Goal: Check status

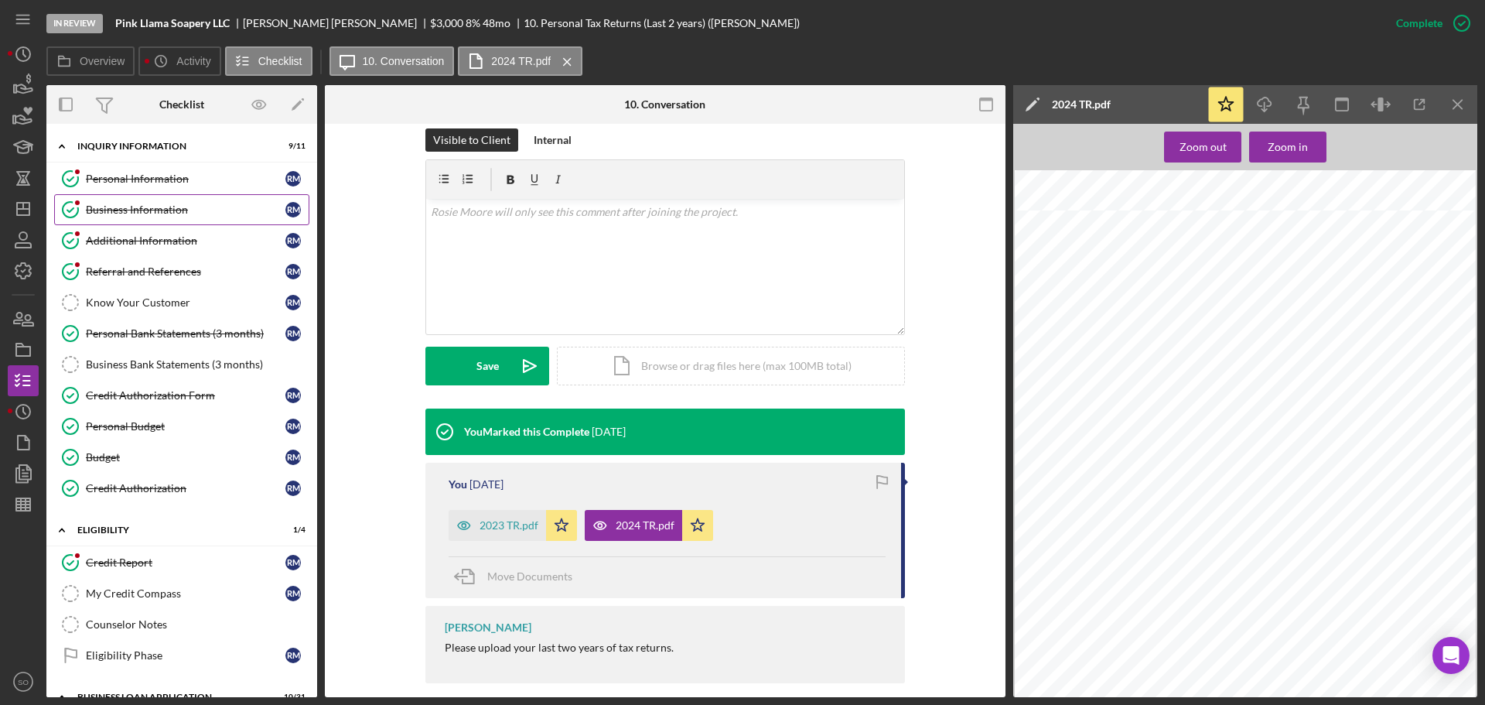
click at [168, 219] on link "Business Information Business Information R M" at bounding box center [181, 209] width 255 height 31
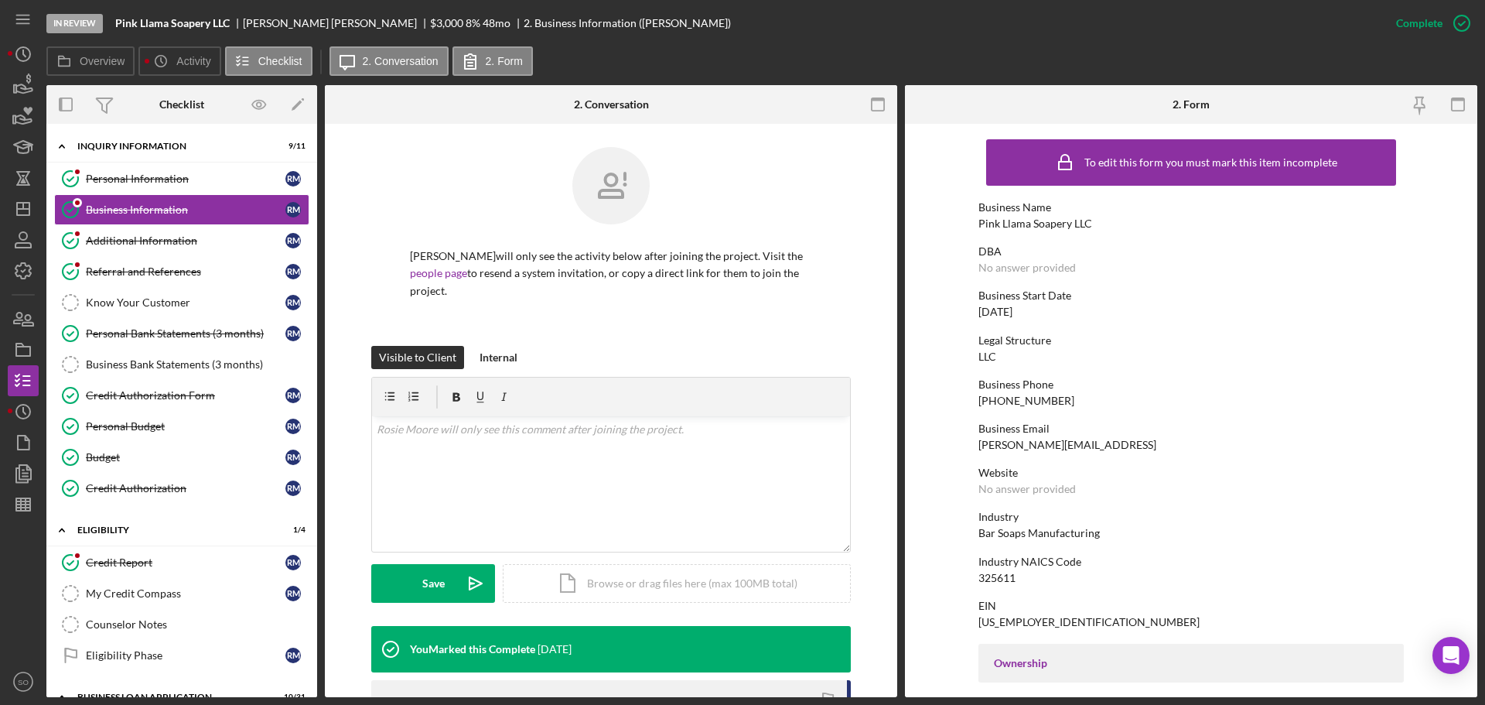
click at [1019, 217] on div "Pink Llama Soapery LLC" at bounding box center [1035, 223] width 114 height 12
copy div "Pink Llama Soapery LLC"
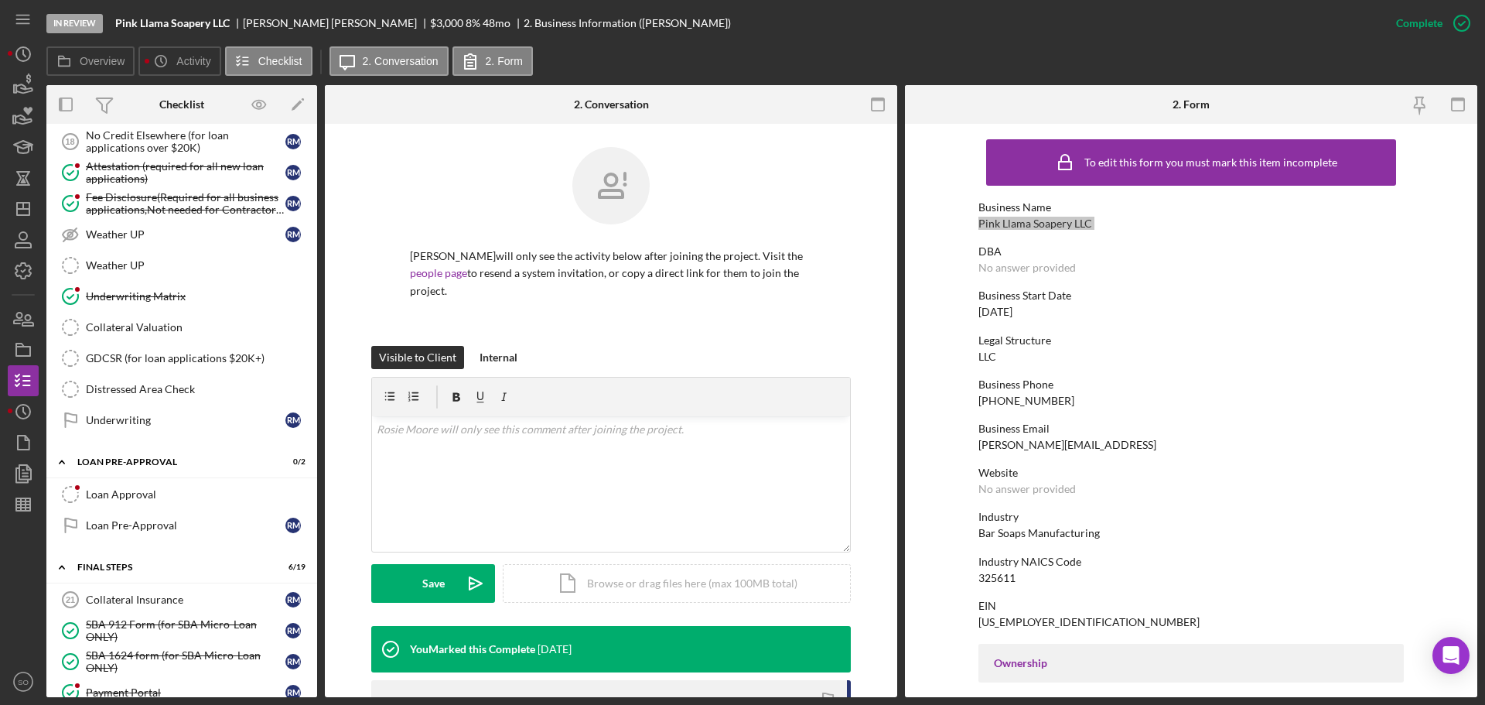
scroll to position [1702, 0]
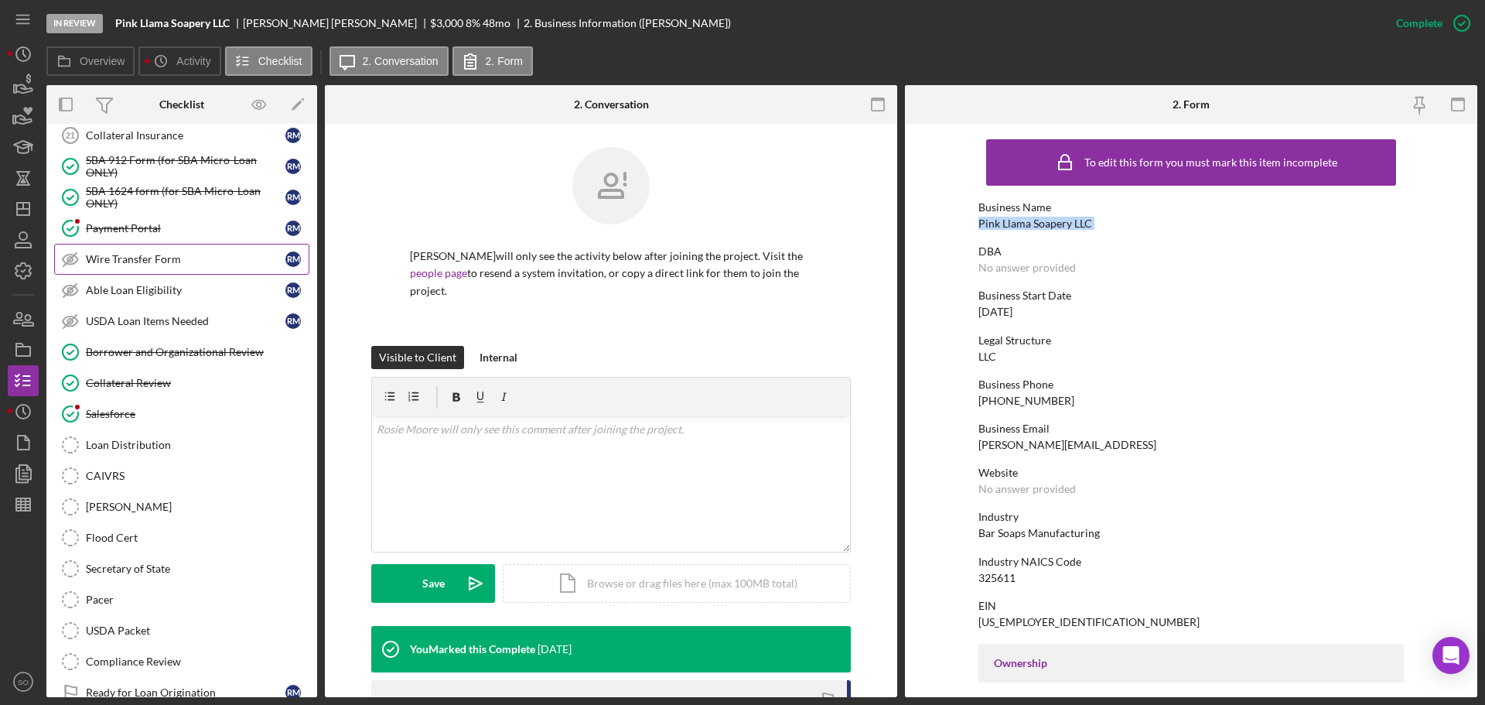
drag, startPoint x: 155, startPoint y: 272, endPoint x: 155, endPoint y: 285, distance: 13.9
click at [155, 272] on link "Wire Transfer Form Wire Transfer Form R M" at bounding box center [181, 259] width 255 height 31
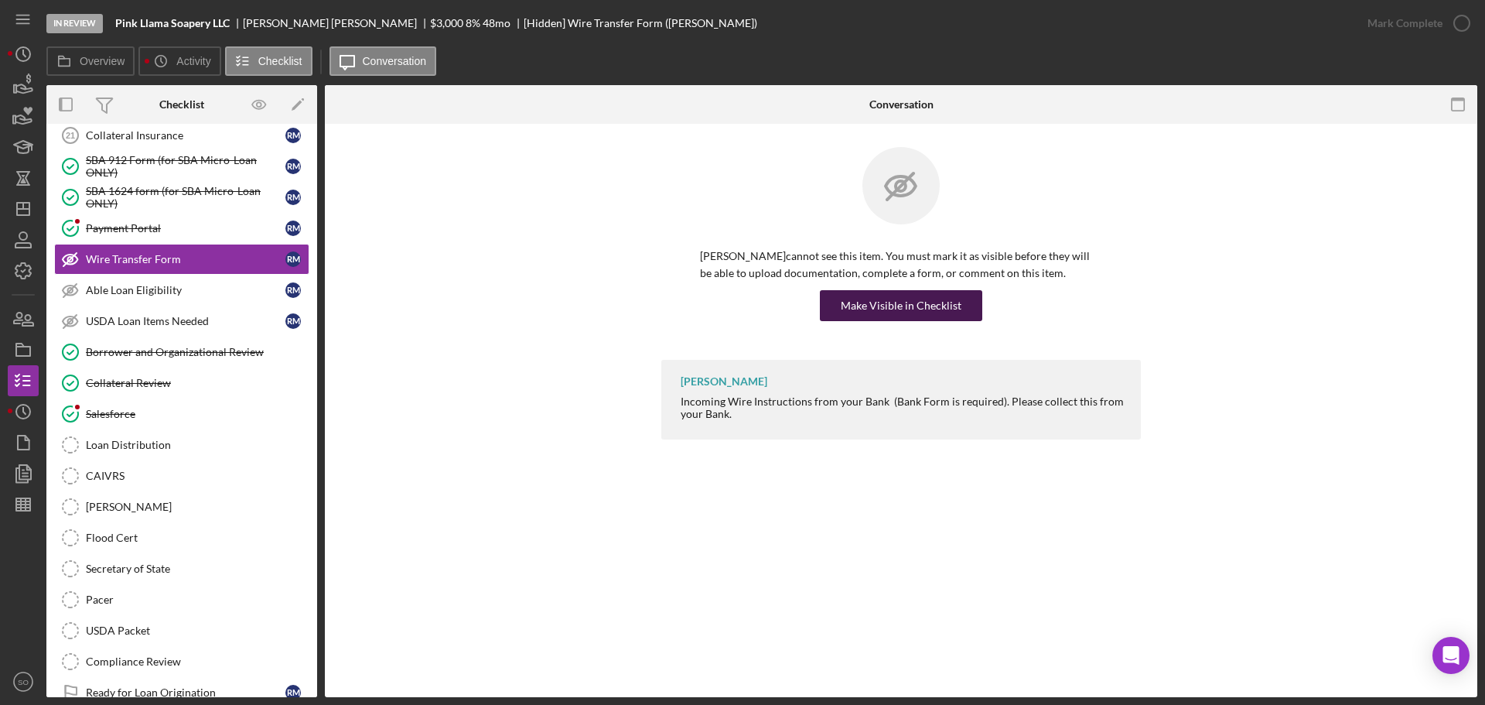
click at [876, 323] on div "Rosie Moore cannot see this item. You must mark it as visible before they will …" at bounding box center [901, 253] width 480 height 213
click at [871, 300] on div "Make Visible in Checklist" at bounding box center [901, 305] width 121 height 31
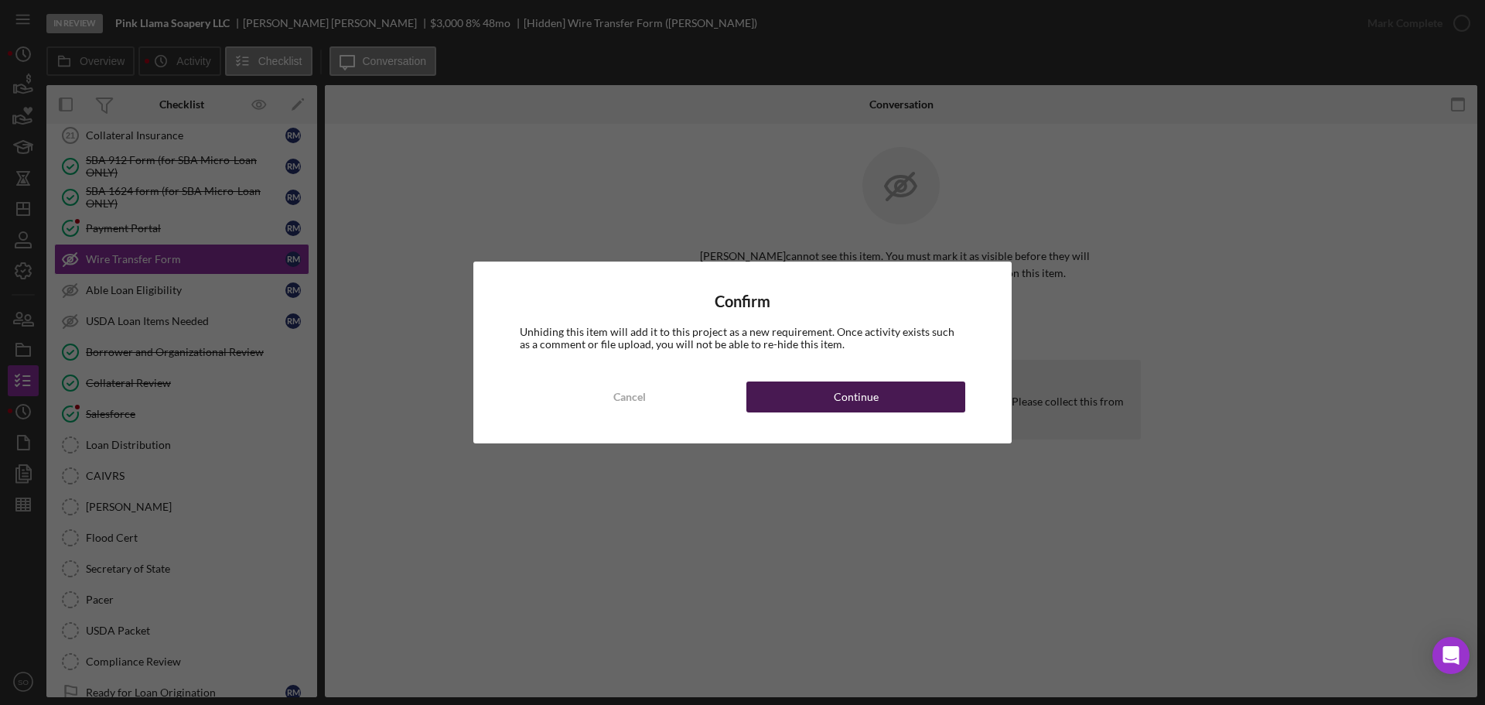
click at [871, 401] on div "Continue" at bounding box center [856, 396] width 45 height 31
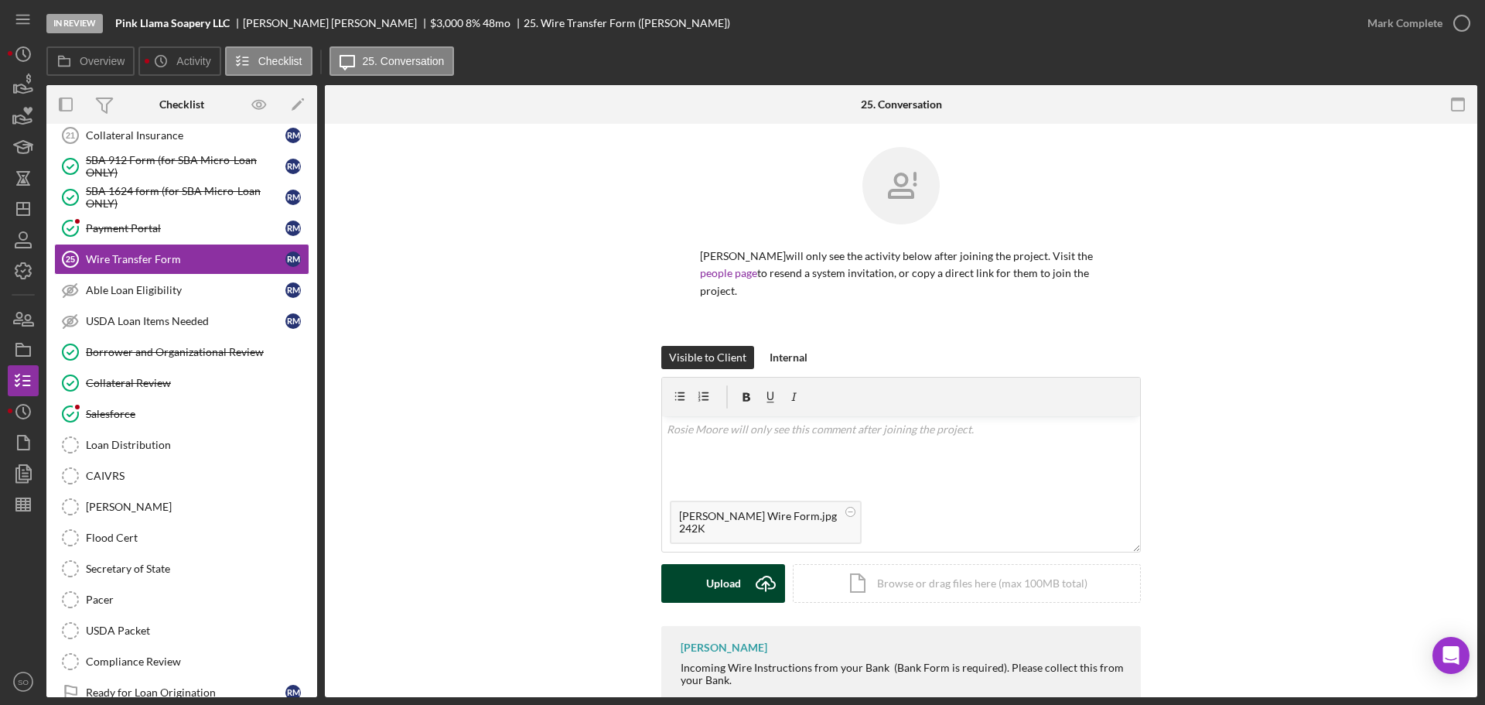
click at [719, 567] on div "Upload" at bounding box center [723, 583] width 35 height 39
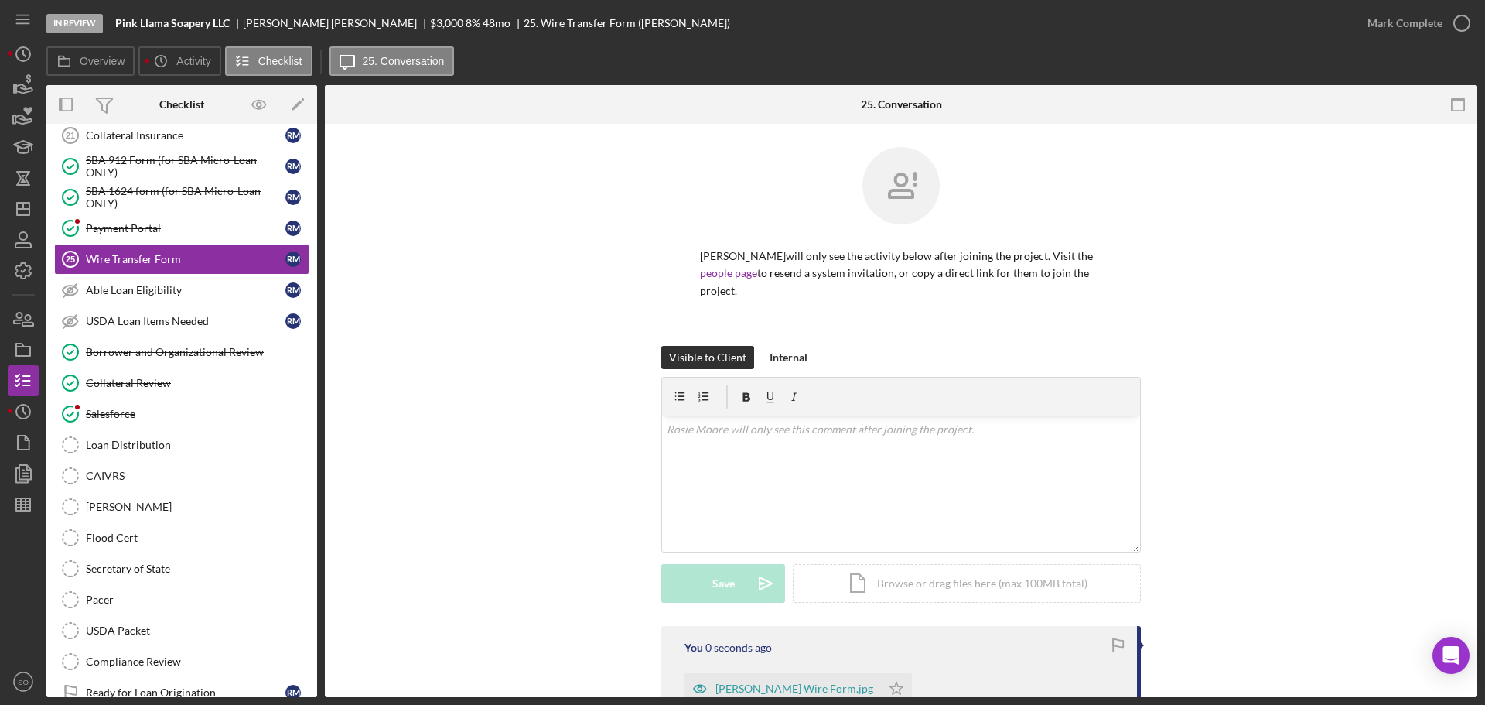
scroll to position [166, 0]
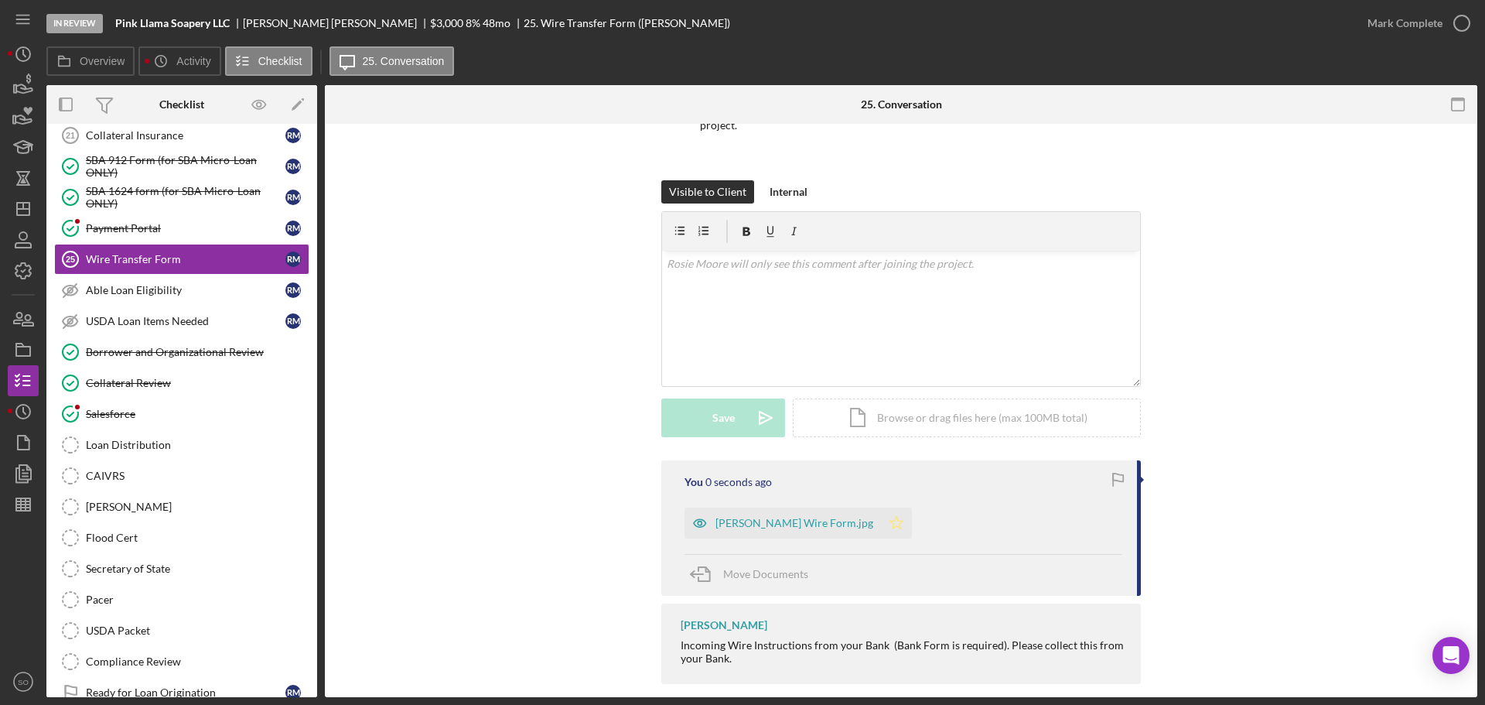
click at [881, 507] on icon "Icon/Star" at bounding box center [896, 522] width 31 height 31
click at [1383, 23] on div "Mark Complete" at bounding box center [1405, 23] width 75 height 31
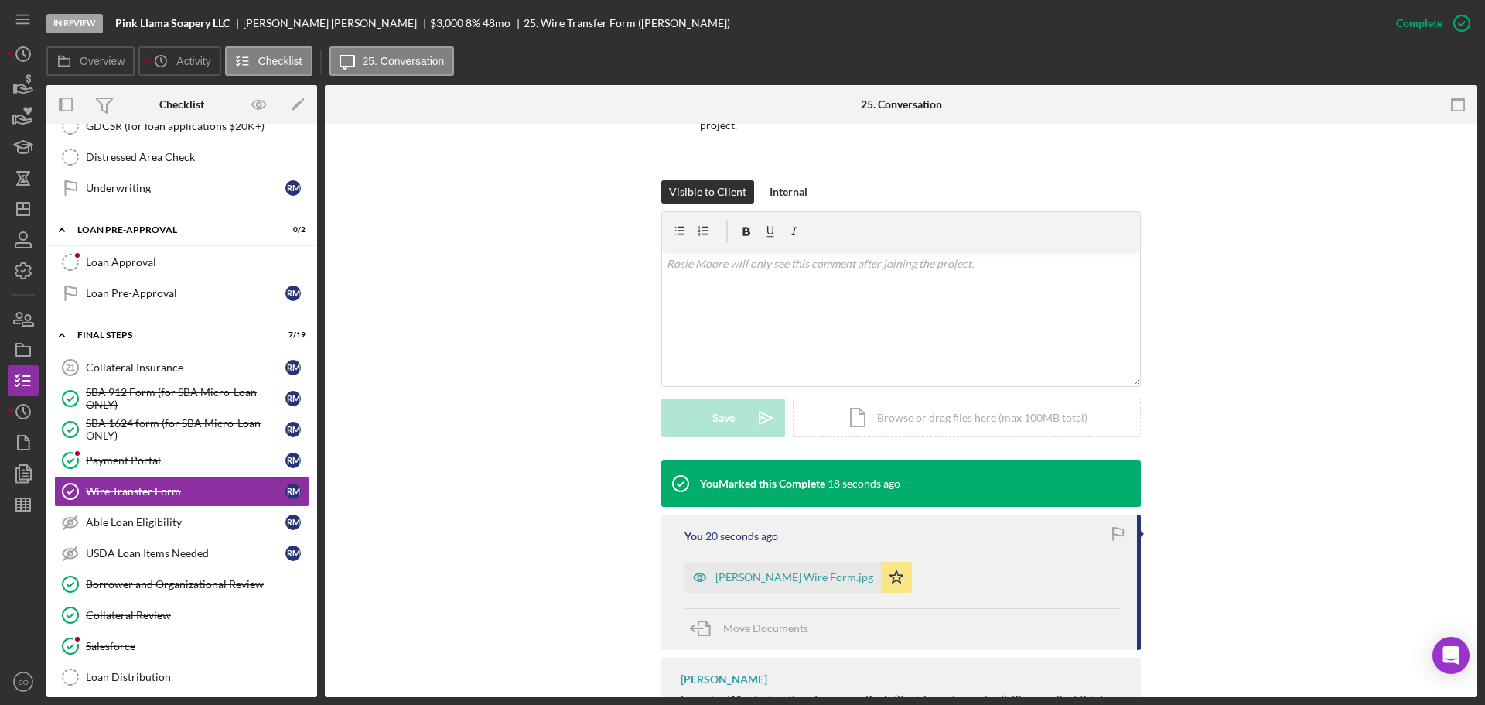
scroll to position [1547, 0]
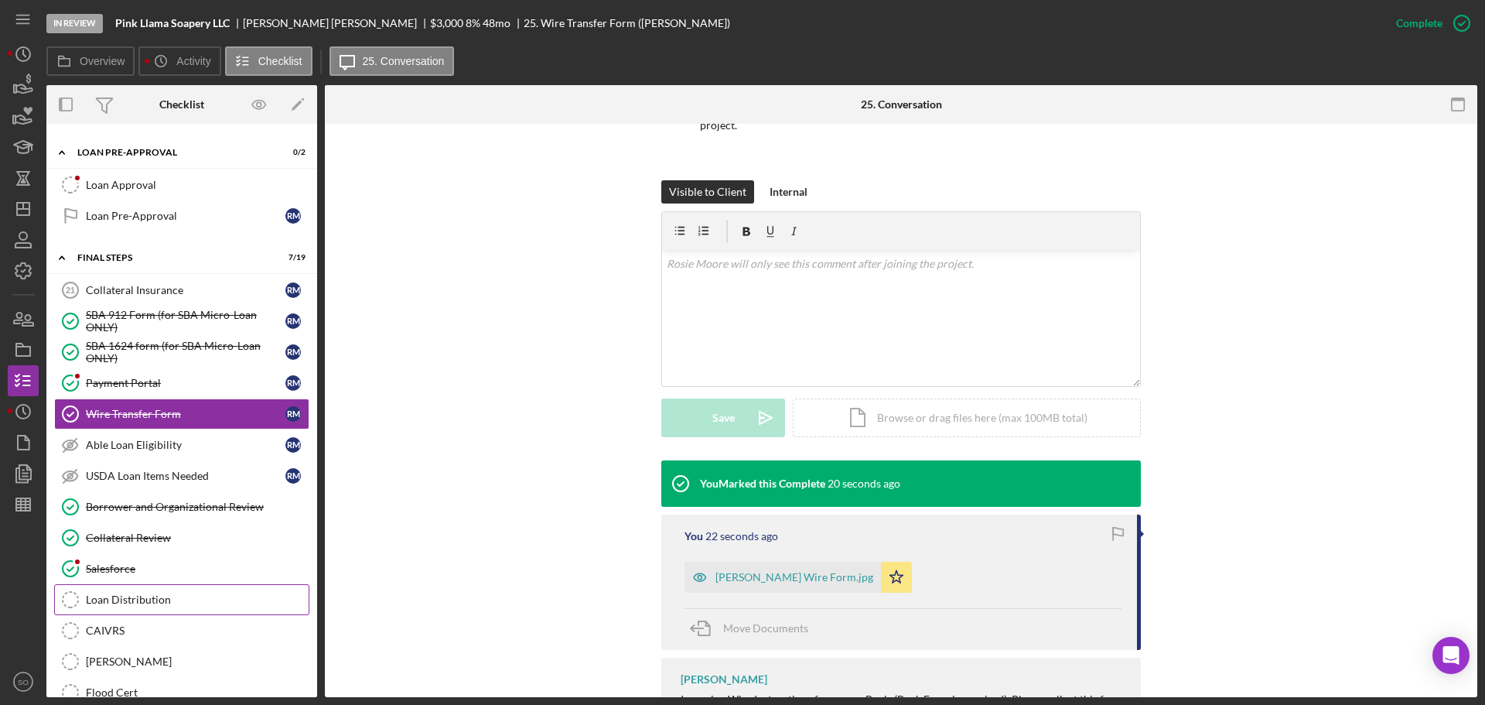
click at [100, 606] on div "Loan Distribution" at bounding box center [197, 599] width 223 height 12
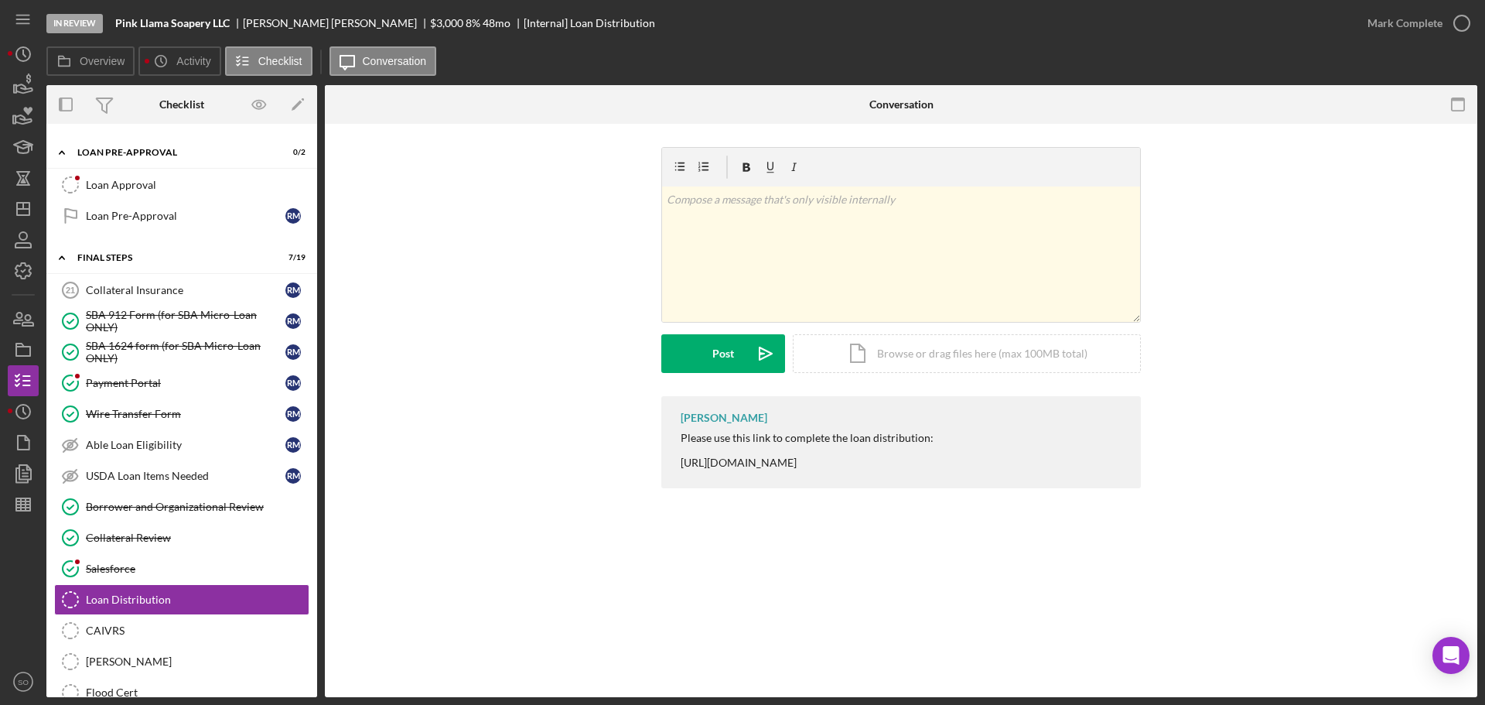
click at [898, 458] on div "Please use this link to complete the loan distribution: https://www.cognitoform…" at bounding box center [807, 450] width 253 height 37
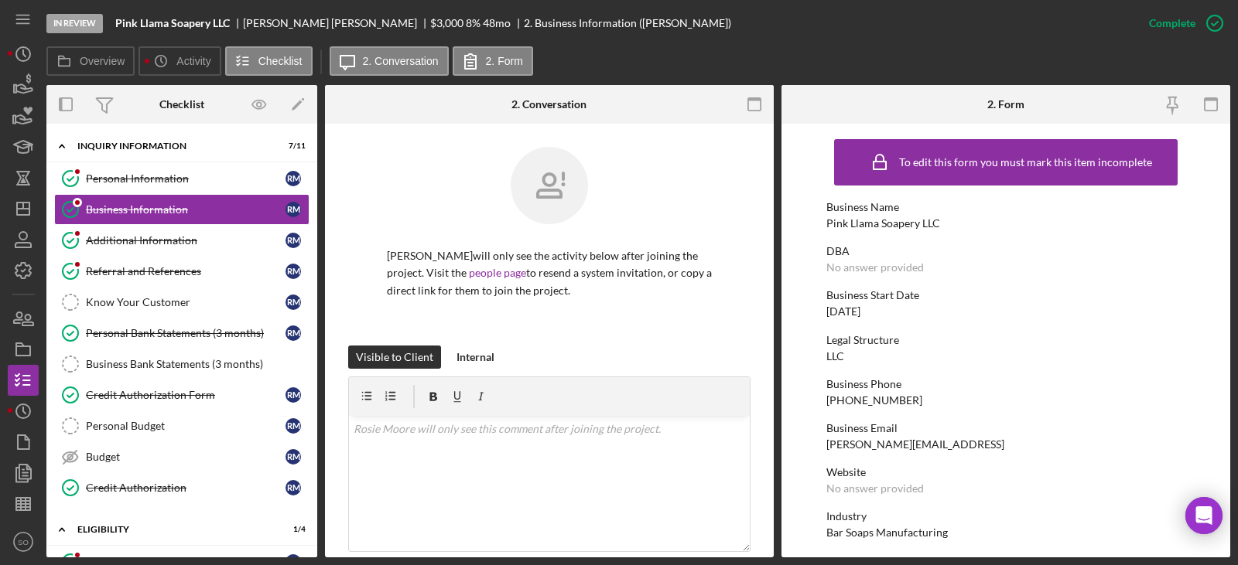
click at [892, 222] on div "Pink Llama Soapery LLC" at bounding box center [883, 223] width 114 height 12
copy div "Pink Llama Soapery LLC"
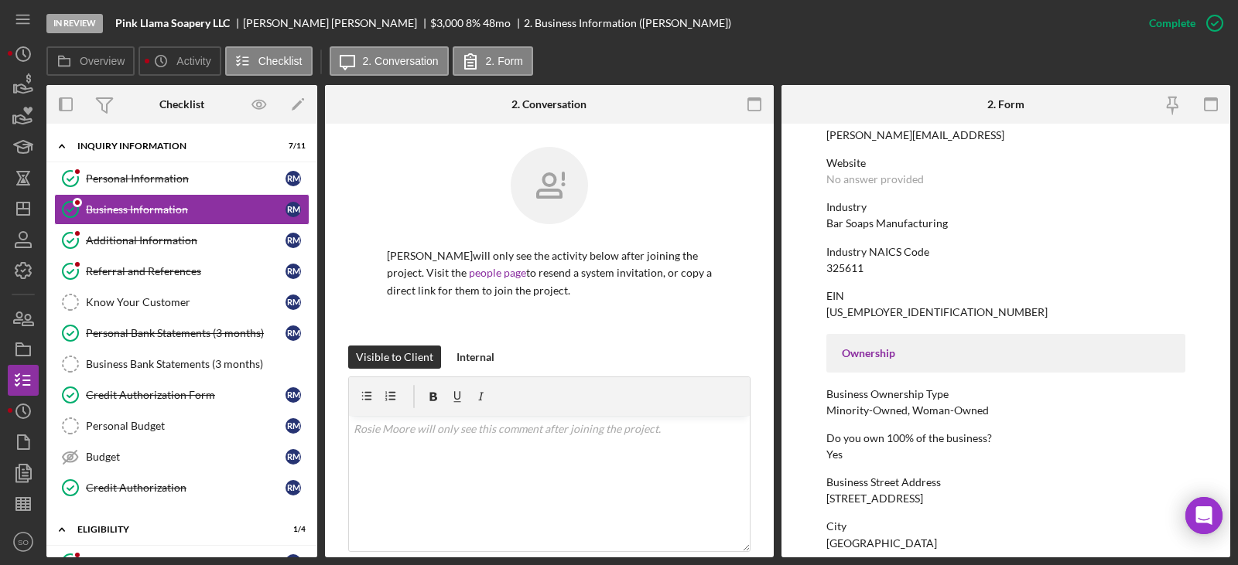
scroll to position [387, 0]
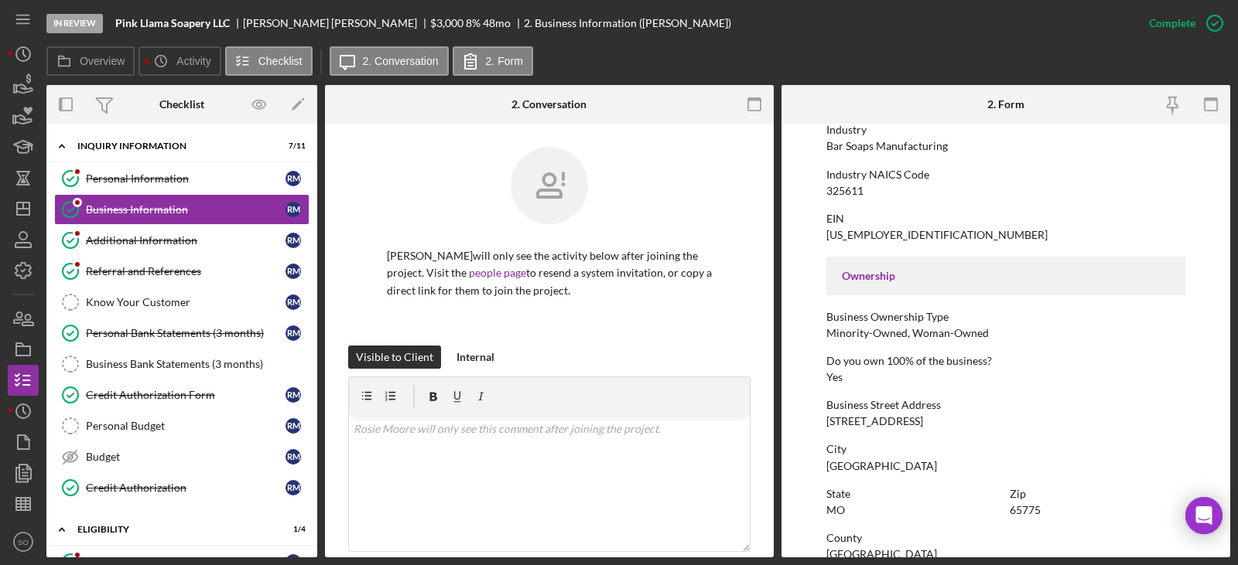
click at [908, 423] on div "[STREET_ADDRESS]" at bounding box center [874, 421] width 97 height 12
copy div "[STREET_ADDRESS]"
click at [867, 467] on div "[GEOGRAPHIC_DATA]" at bounding box center [881, 466] width 111 height 12
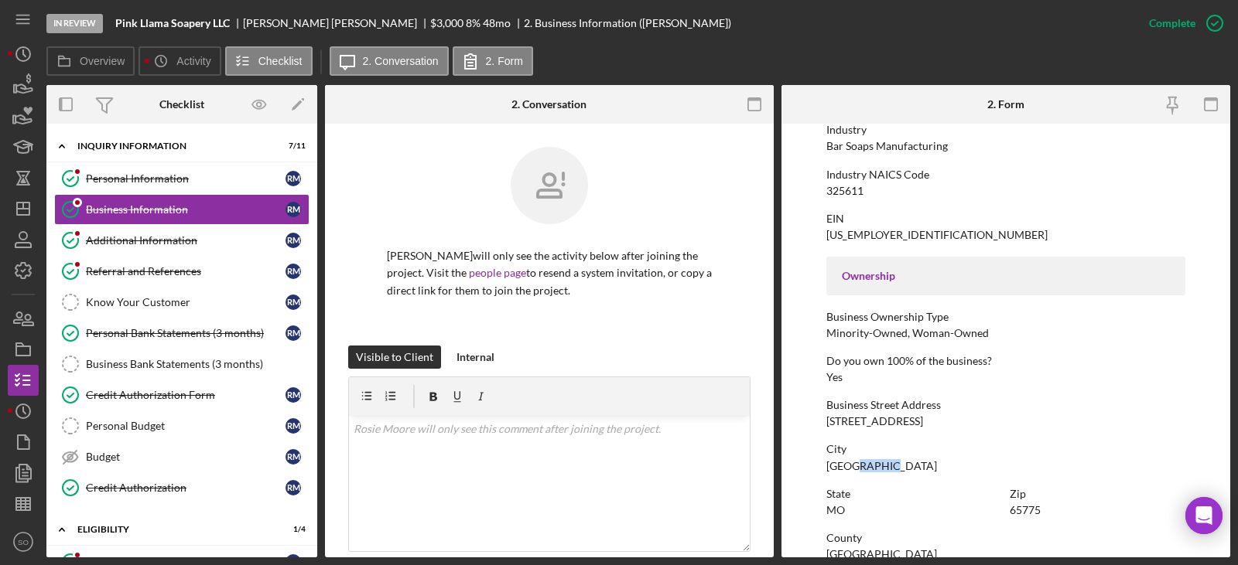
click at [867, 467] on div "[GEOGRAPHIC_DATA]" at bounding box center [881, 466] width 111 height 12
copy div "[GEOGRAPHIC_DATA]"
click at [836, 508] on div "MO" at bounding box center [835, 510] width 19 height 12
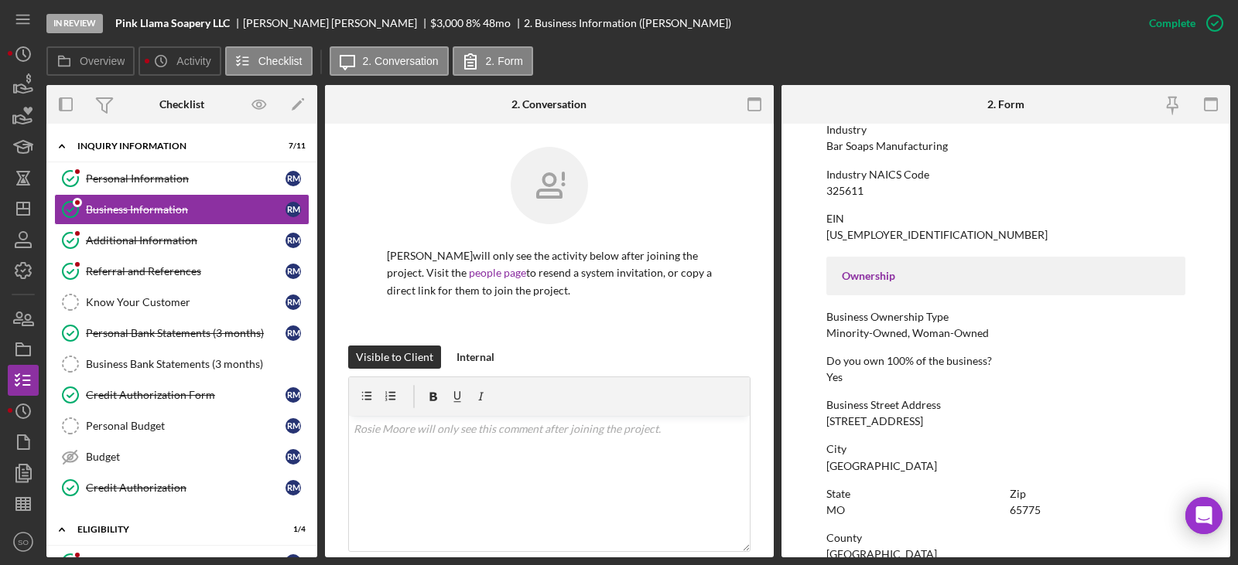
click at [886, 149] on div "Bar Soaps Manufacturing" at bounding box center [886, 146] width 121 height 12
click at [883, 143] on div "Bar Soaps Manufacturing" at bounding box center [886, 146] width 121 height 12
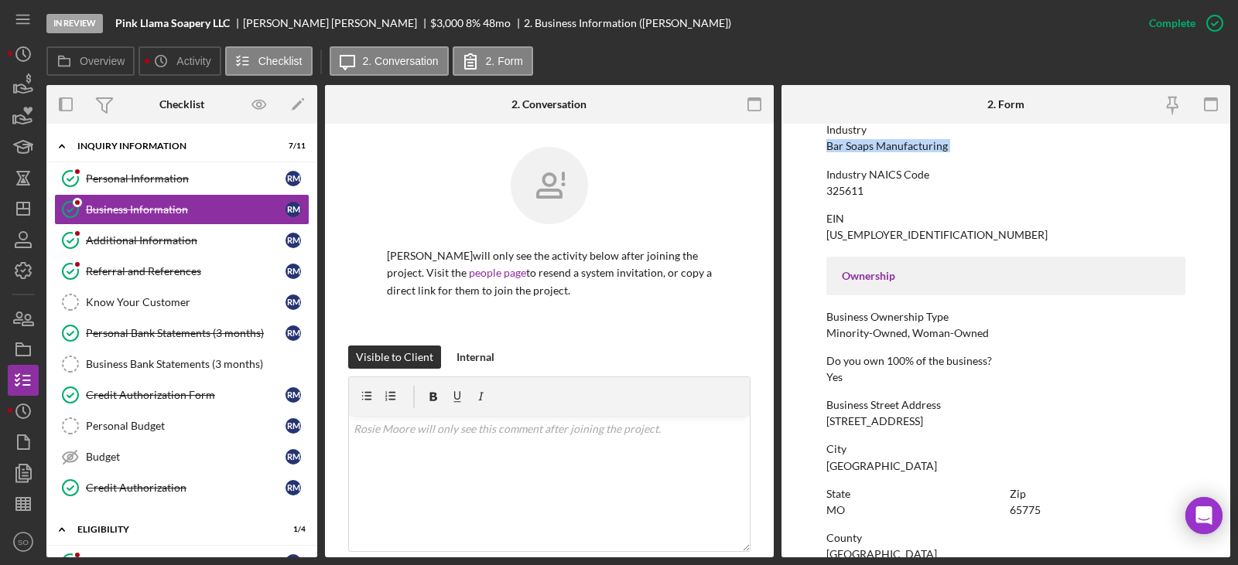
click at [883, 143] on div "Bar Soaps Manufacturing" at bounding box center [886, 146] width 121 height 12
copy div "Bar Soaps Manufacturing"
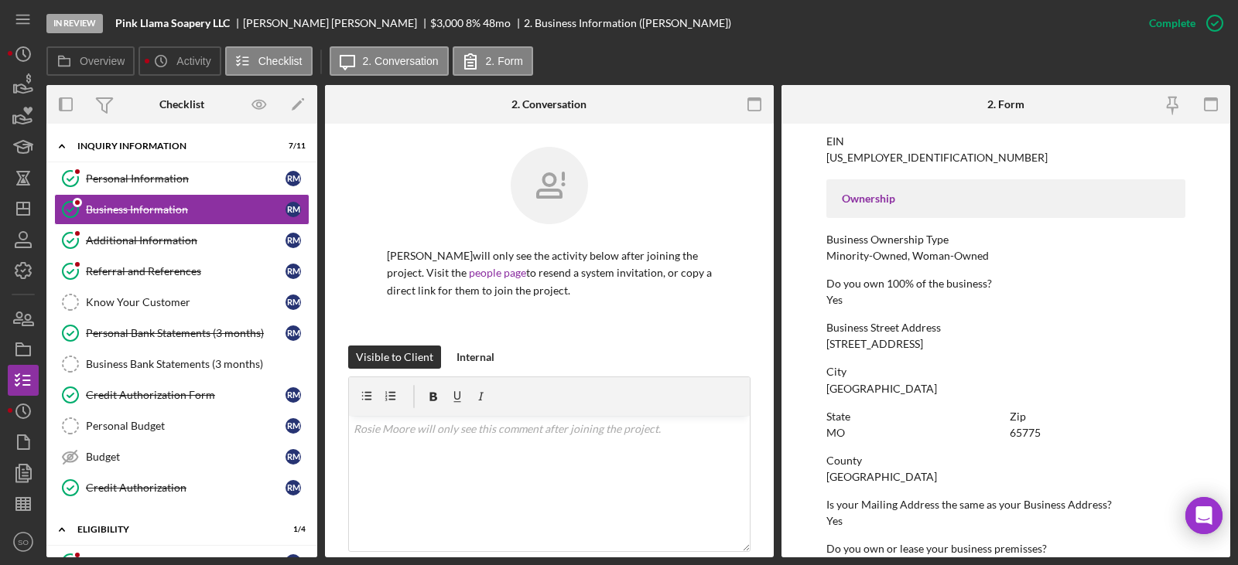
scroll to position [541, 0]
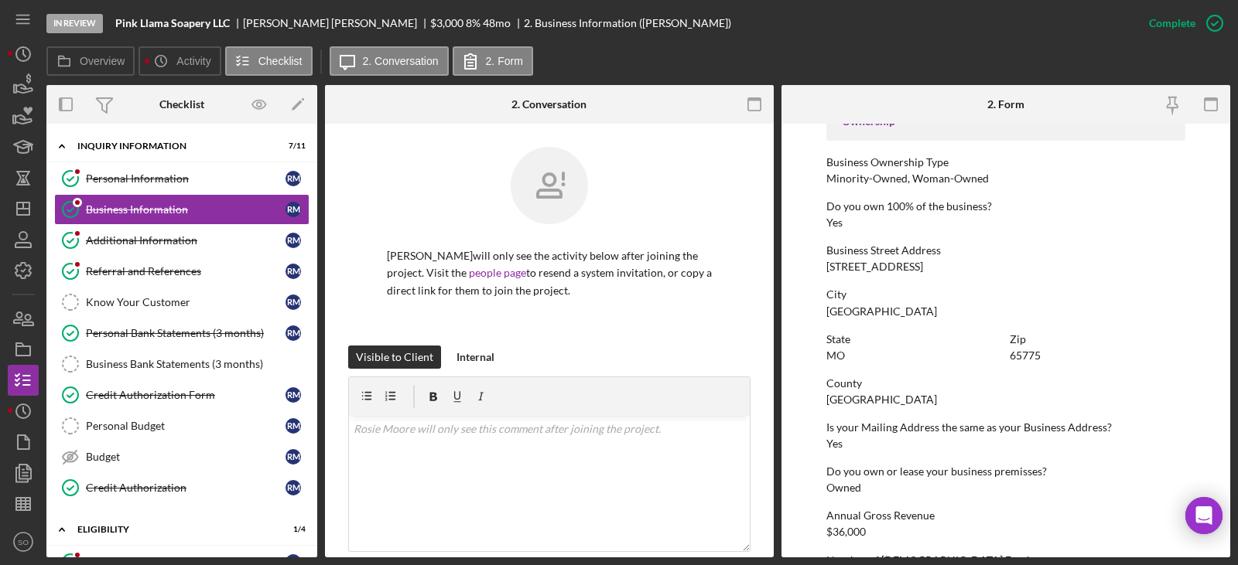
click at [842, 405] on div "[GEOGRAPHIC_DATA]" at bounding box center [881, 400] width 111 height 12
copy div "[GEOGRAPHIC_DATA]"
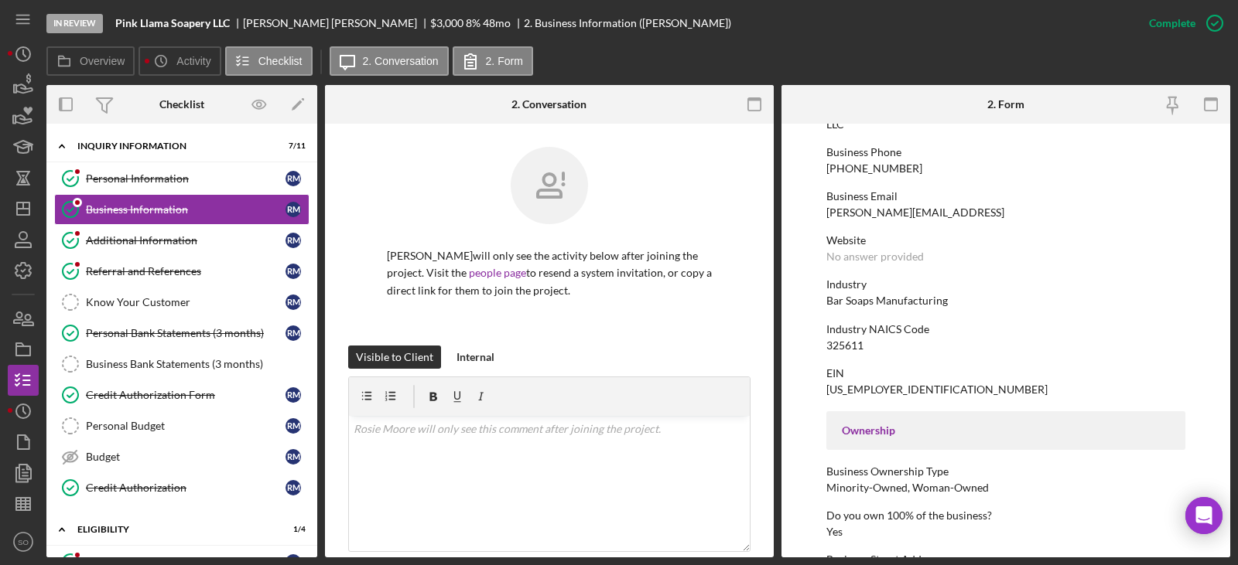
scroll to position [0, 0]
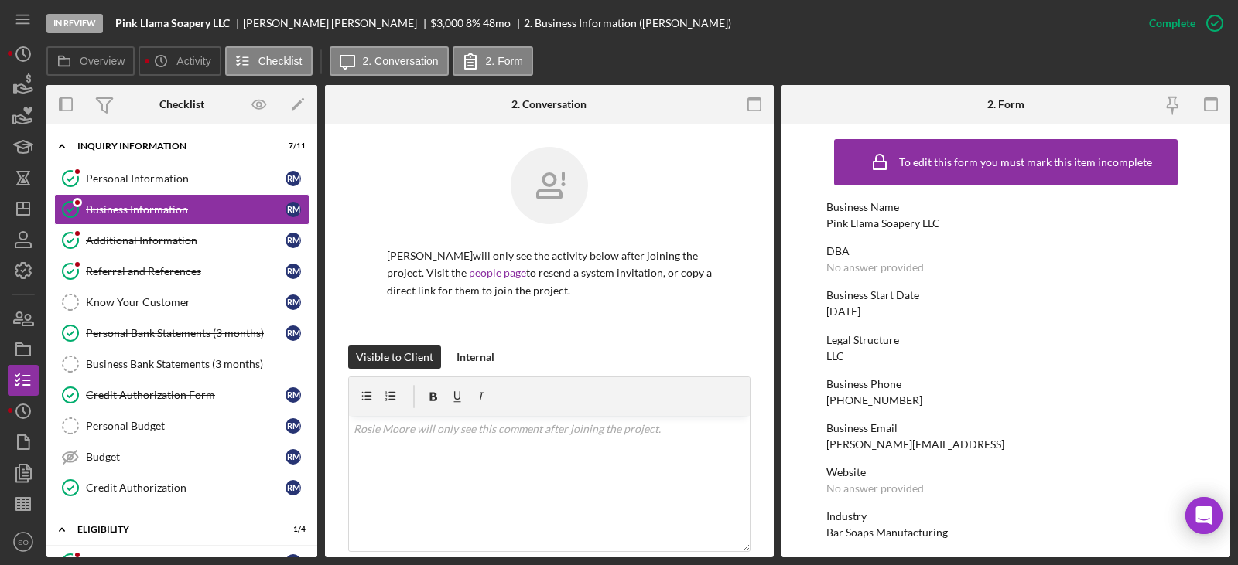
click at [896, 228] on div "Pink Llama Soapery LLC" at bounding box center [883, 223] width 114 height 12
copy div "Pink Llama Soapery LLC"
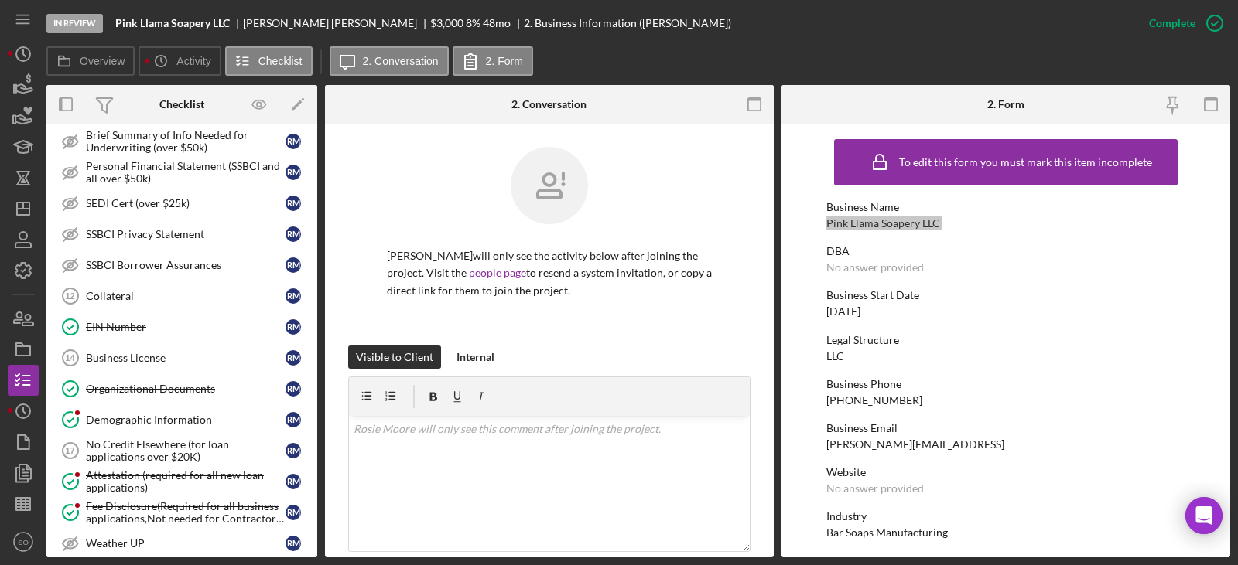
scroll to position [1235, 0]
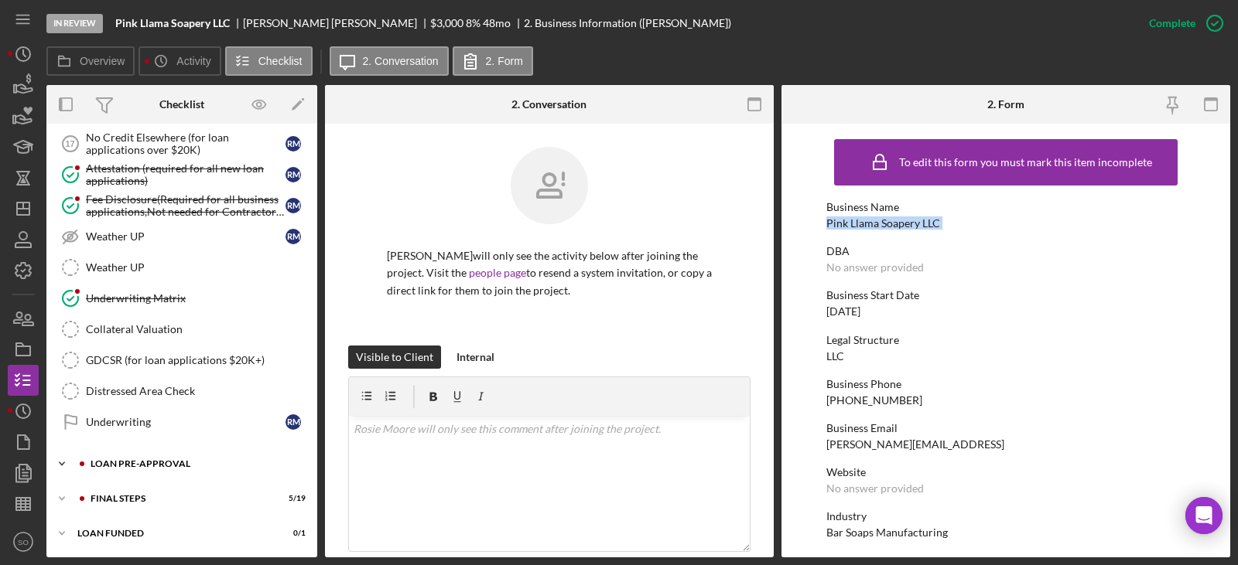
click at [165, 461] on div "LOAN PRE-APPROVAL" at bounding box center [194, 463] width 207 height 9
click at [169, 487] on link "Loan Approval Loan Approval" at bounding box center [181, 496] width 255 height 31
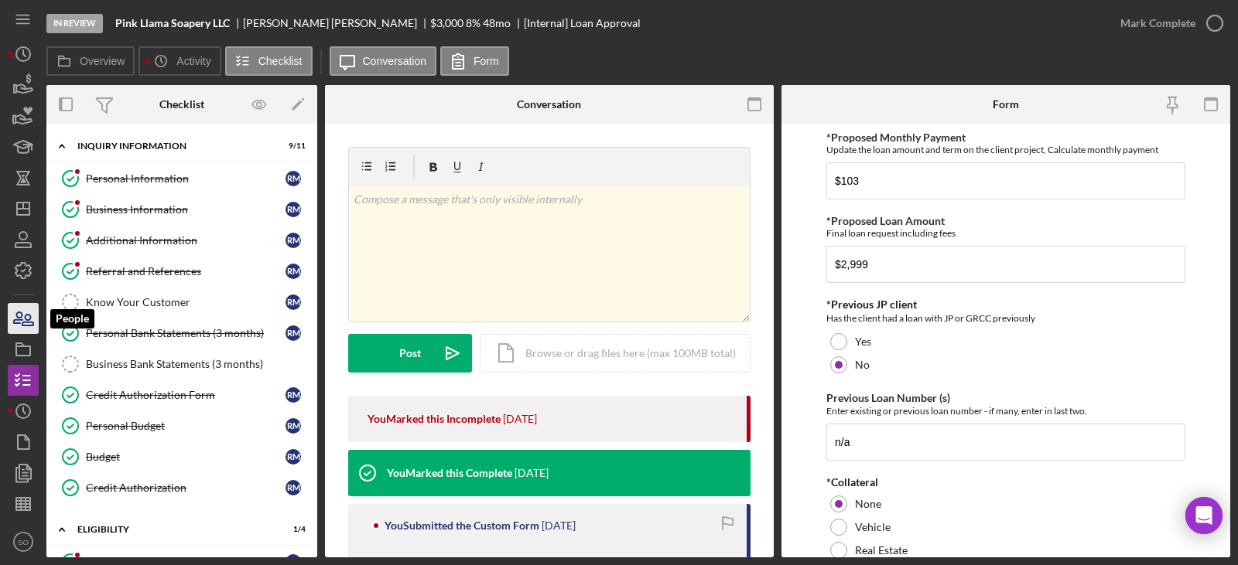
click at [29, 316] on icon "button" at bounding box center [23, 318] width 39 height 39
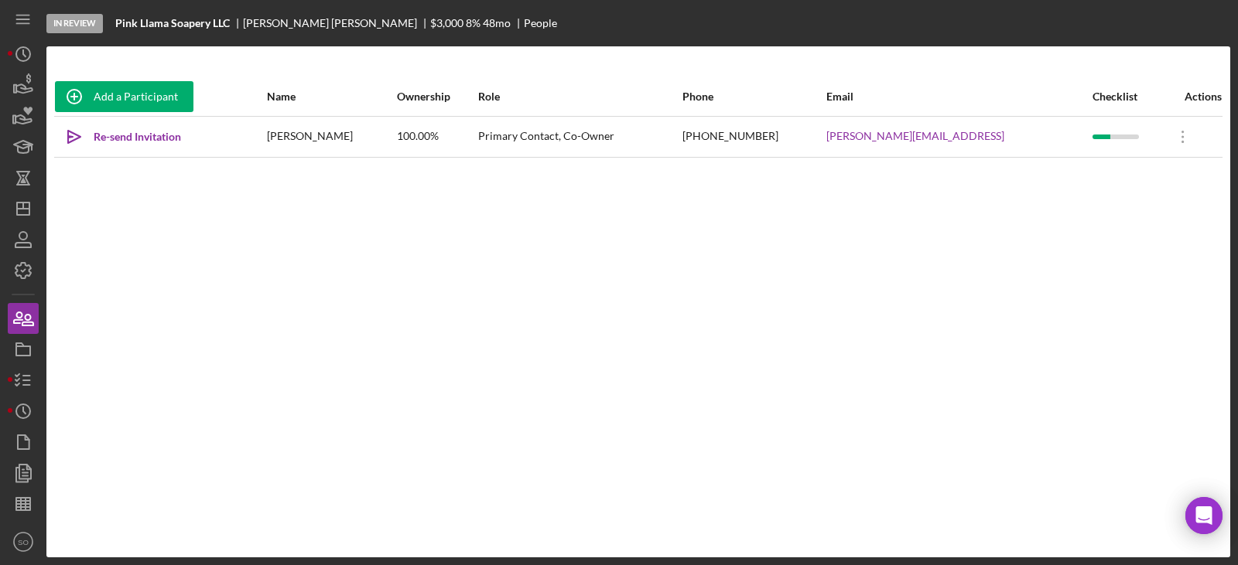
drag, startPoint x: 924, startPoint y: 136, endPoint x: 826, endPoint y: 326, distance: 213.1
click at [826, 326] on div "Add a Participant Name Ownership Role Phone Email Checklist Actions Icon/icon-i…" at bounding box center [637, 301] width 1183 height 449
